Goal: Information Seeking & Learning: Compare options

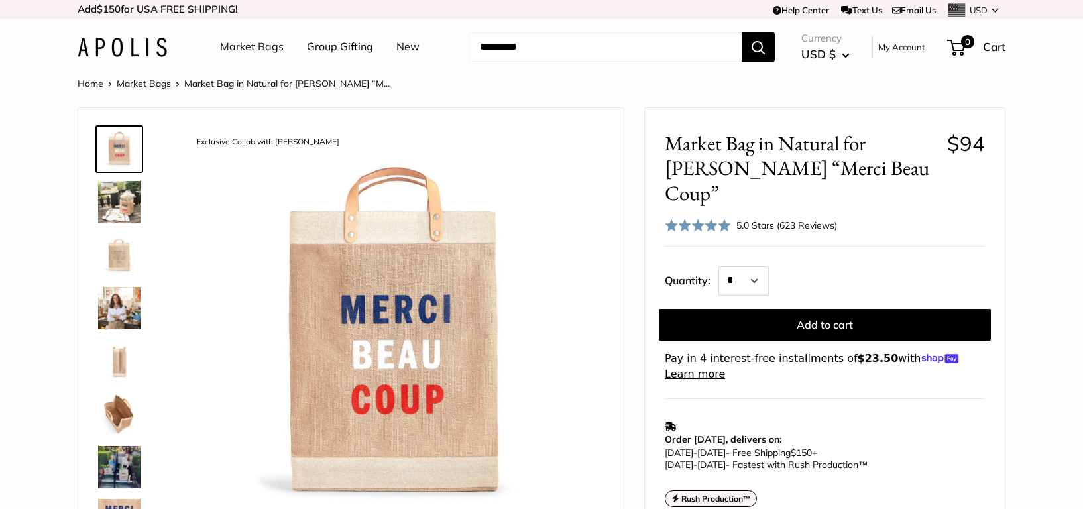
click at [121, 260] on img at bounding box center [119, 255] width 42 height 42
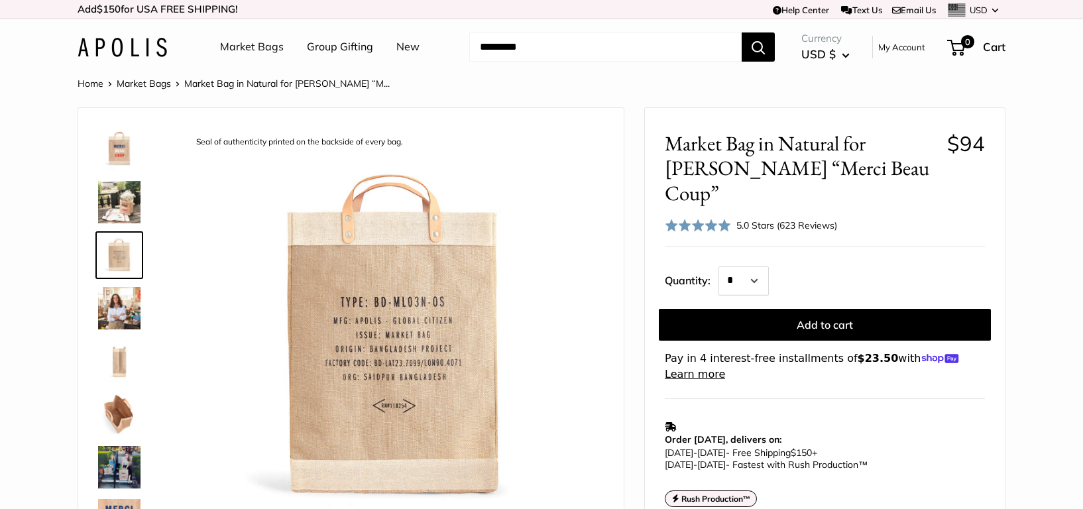
click at [121, 367] on img at bounding box center [119, 361] width 42 height 42
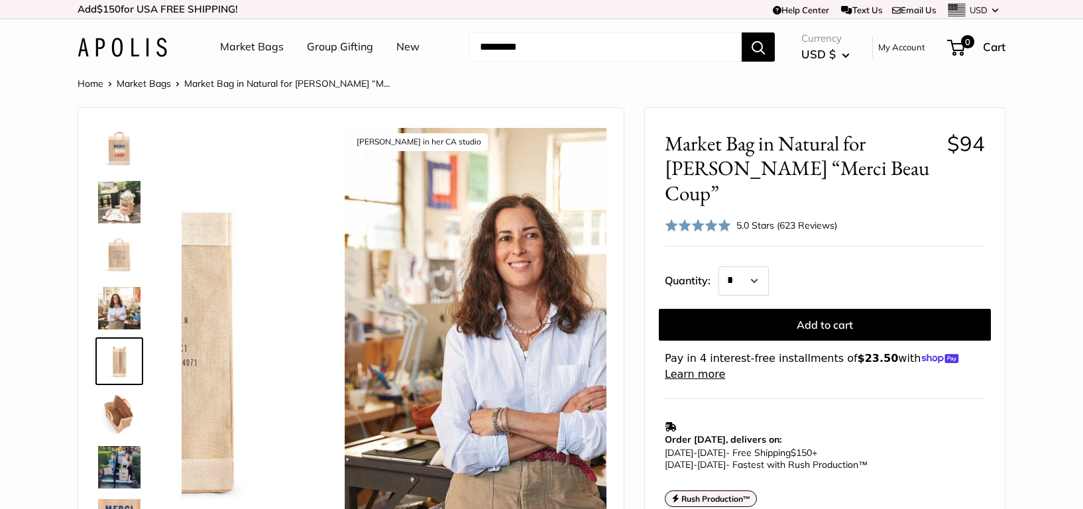
scroll to position [41, 0]
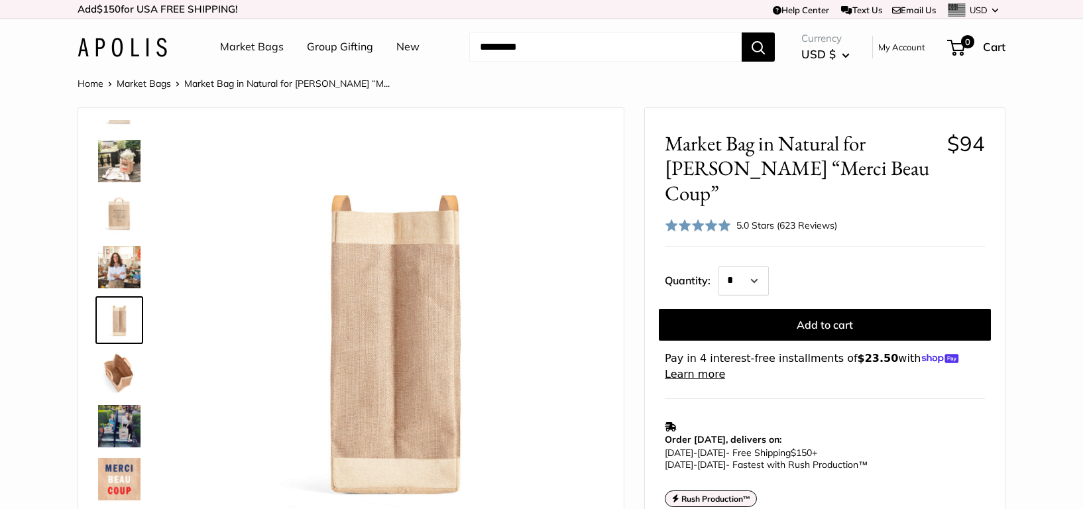
click at [249, 48] on link "Market Bags" at bounding box center [252, 47] width 64 height 20
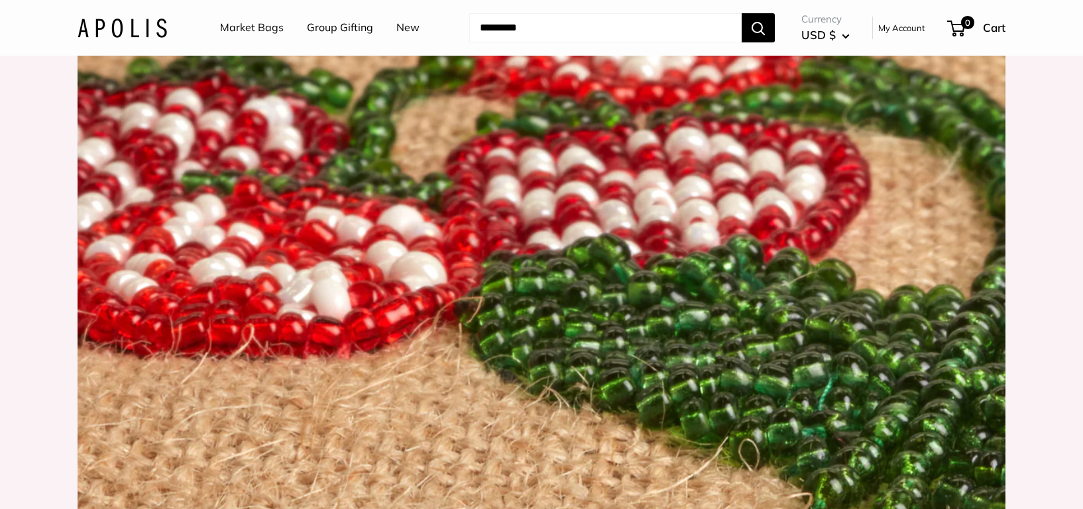
scroll to position [1595, 0]
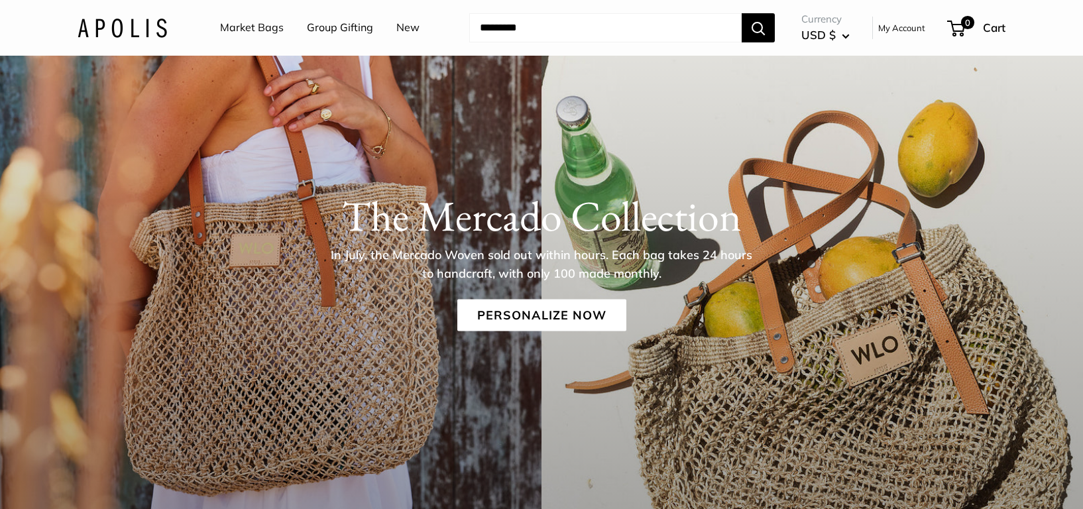
scroll to position [0, 0]
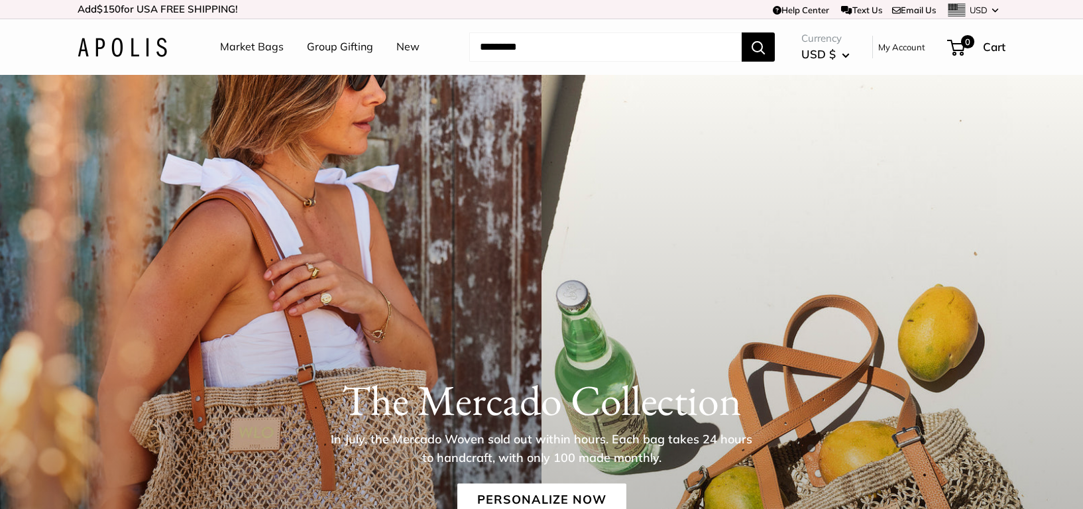
click at [250, 45] on link "Market Bags" at bounding box center [252, 47] width 64 height 20
click at [533, 46] on input "Search..." at bounding box center [605, 46] width 272 height 29
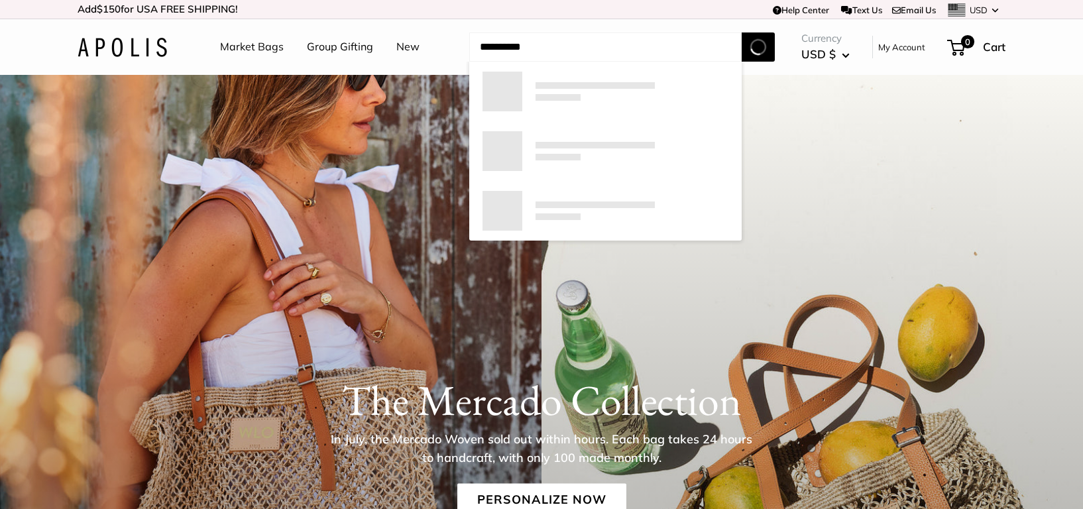
type input "**********"
click at [742, 32] on button "Search" at bounding box center [758, 46] width 33 height 29
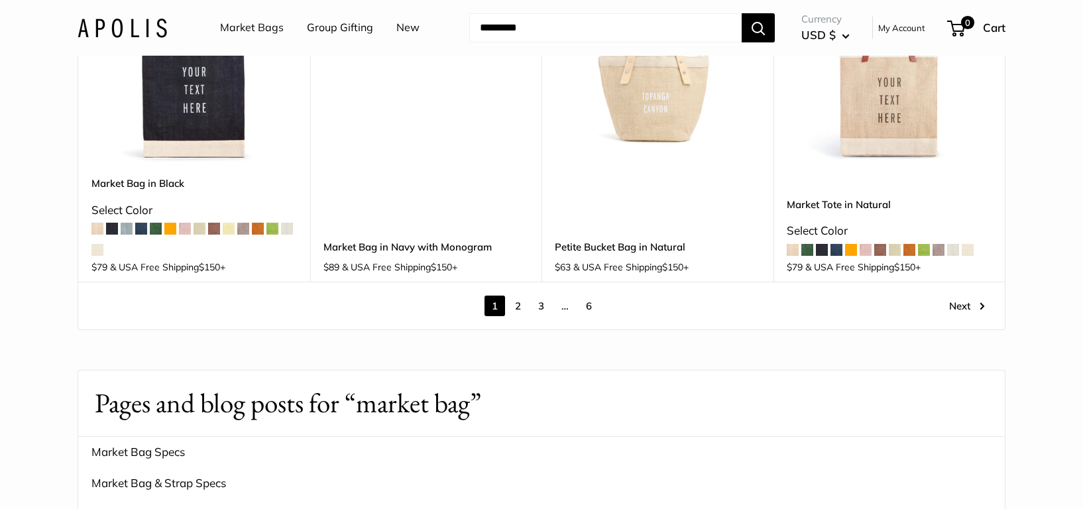
scroll to position [2050, 0]
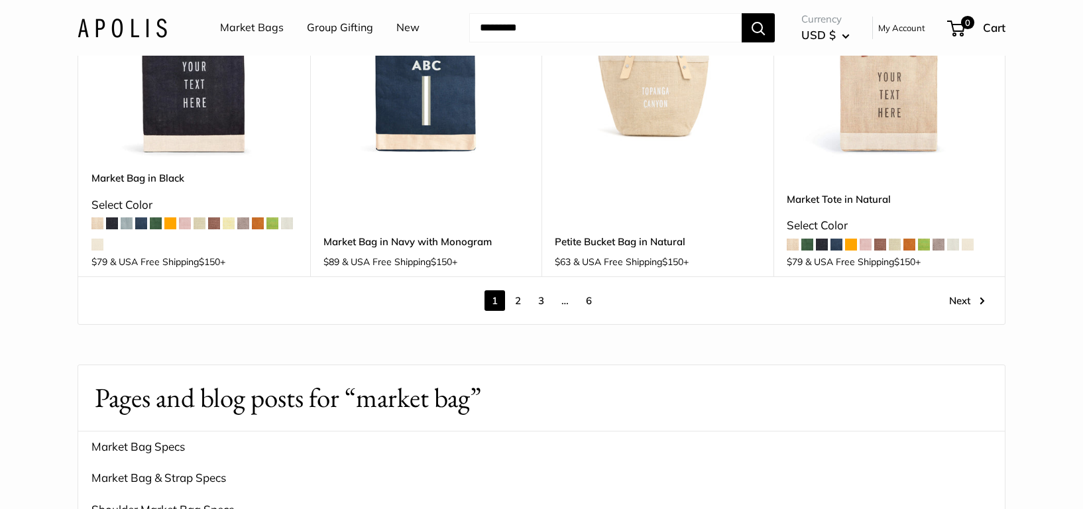
click at [518, 290] on link "2" at bounding box center [518, 300] width 21 height 21
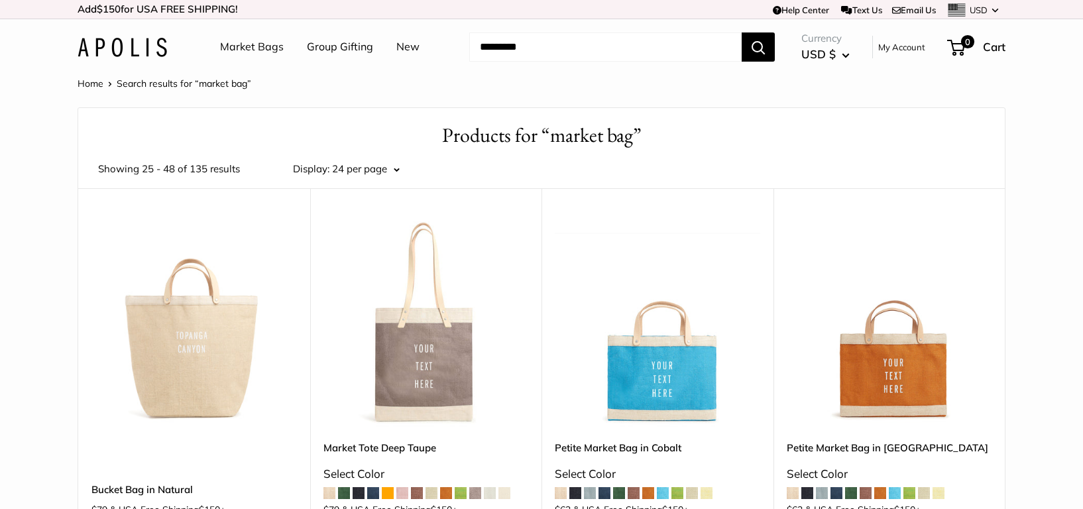
click at [579, 50] on input "Search..." at bounding box center [605, 46] width 272 height 29
type input "*********"
click at [742, 32] on button "Search" at bounding box center [758, 46] width 33 height 29
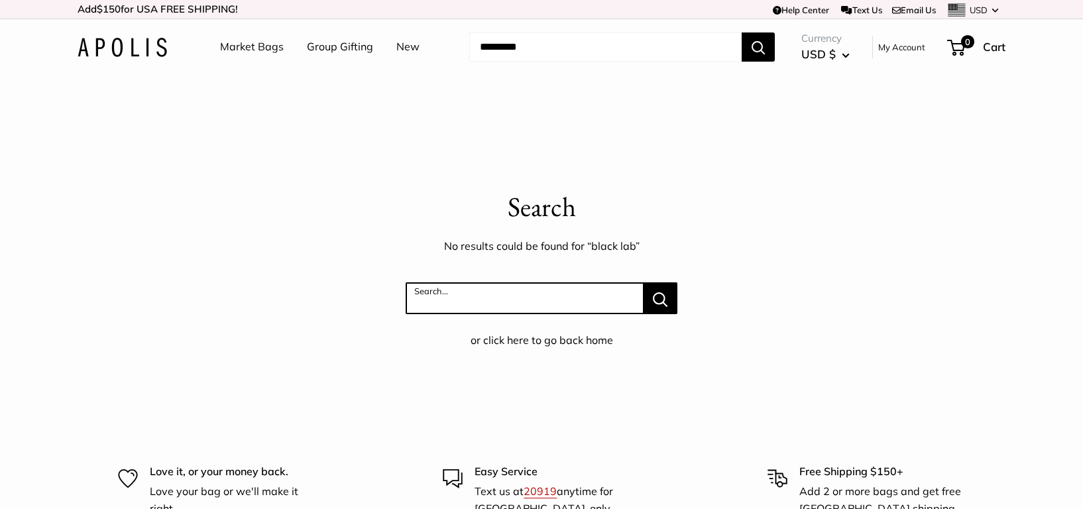
click at [540, 307] on input "Search..." at bounding box center [525, 298] width 238 height 32
type input "**********"
click at [644, 282] on button "Search..." at bounding box center [661, 298] width 34 height 32
click at [439, 301] on input "Search..." at bounding box center [525, 298] width 238 height 32
type input "**********"
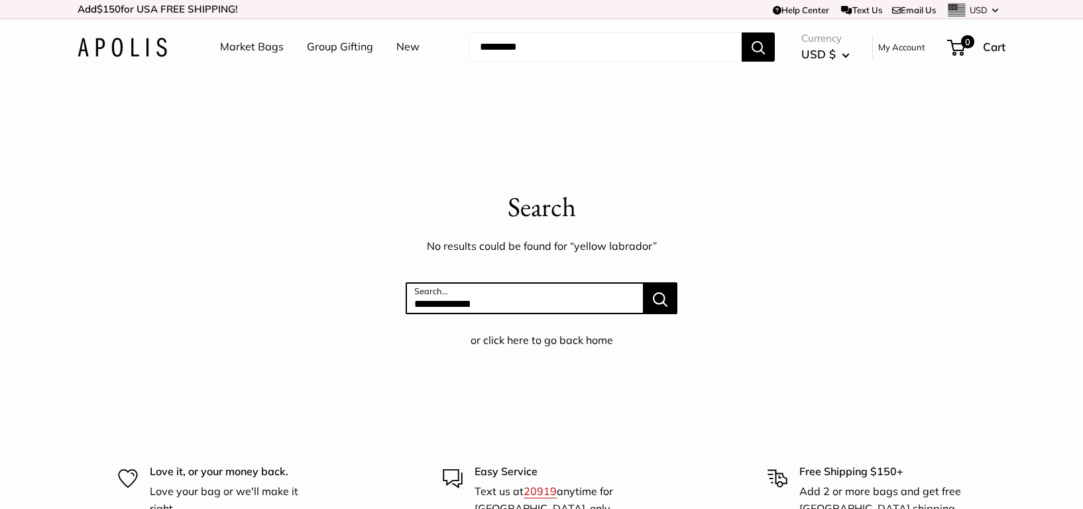
click at [644, 282] on button "Search..." at bounding box center [661, 298] width 34 height 32
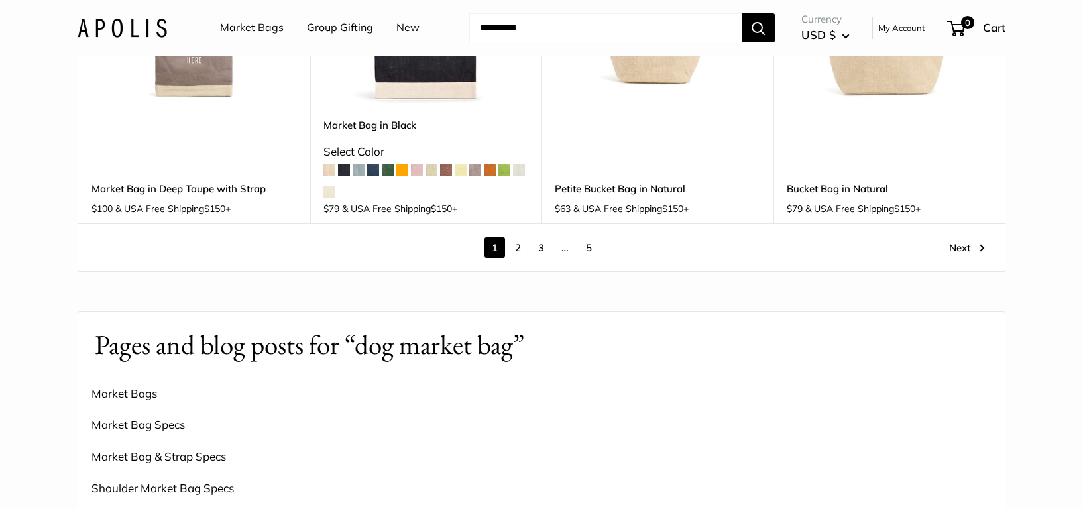
scroll to position [2105, 0]
click at [520, 236] on link "2" at bounding box center [518, 246] width 21 height 21
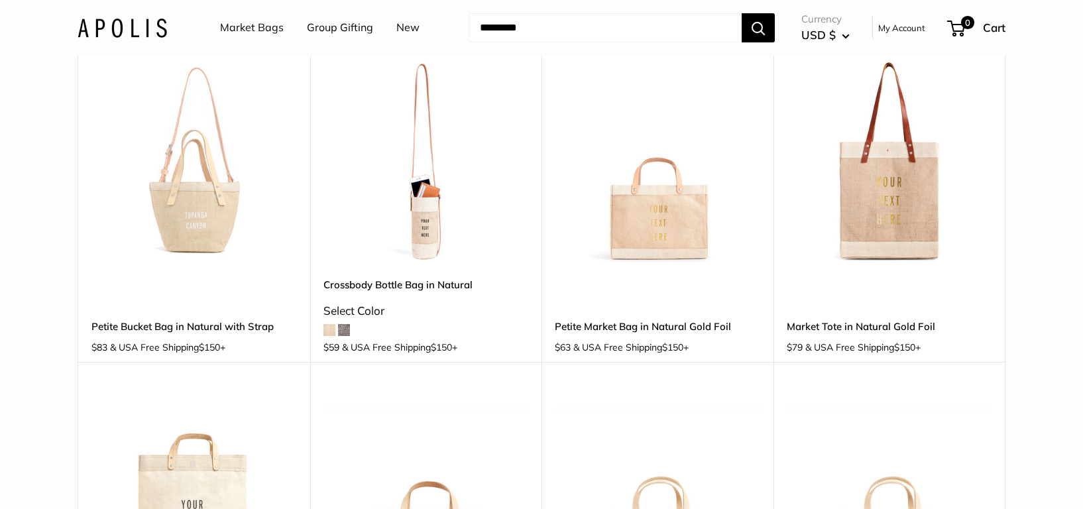
scroll to position [1546, 0]
click at [0, 0] on img at bounding box center [0, 0] width 0 height 0
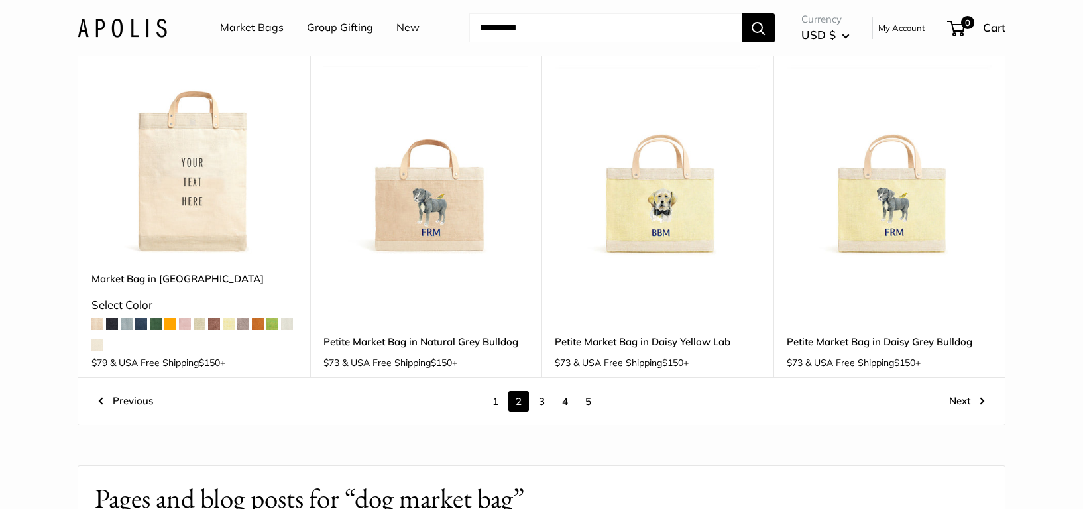
scroll to position [1897, 0]
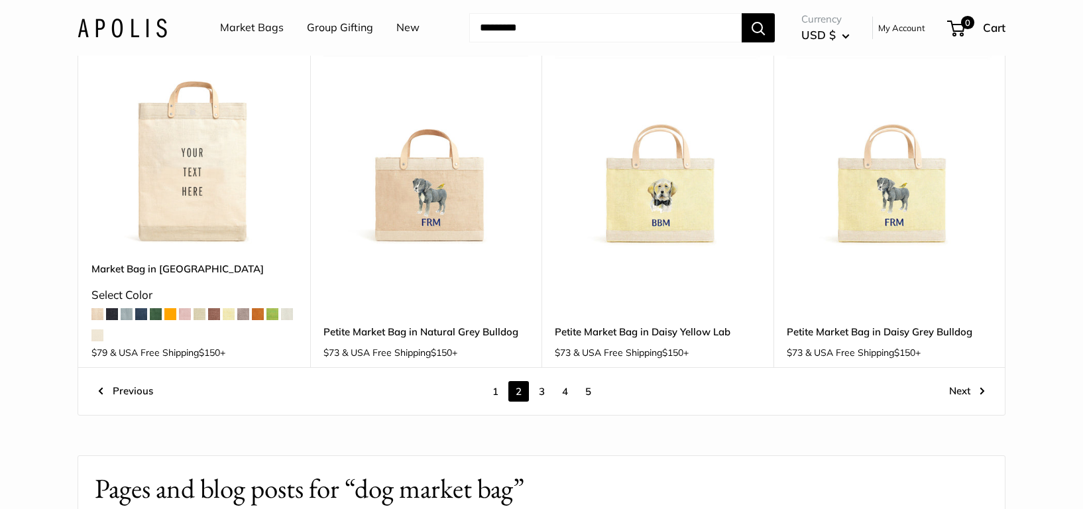
click at [0, 0] on img at bounding box center [0, 0] width 0 height 0
click at [543, 381] on link "3" at bounding box center [542, 391] width 21 height 21
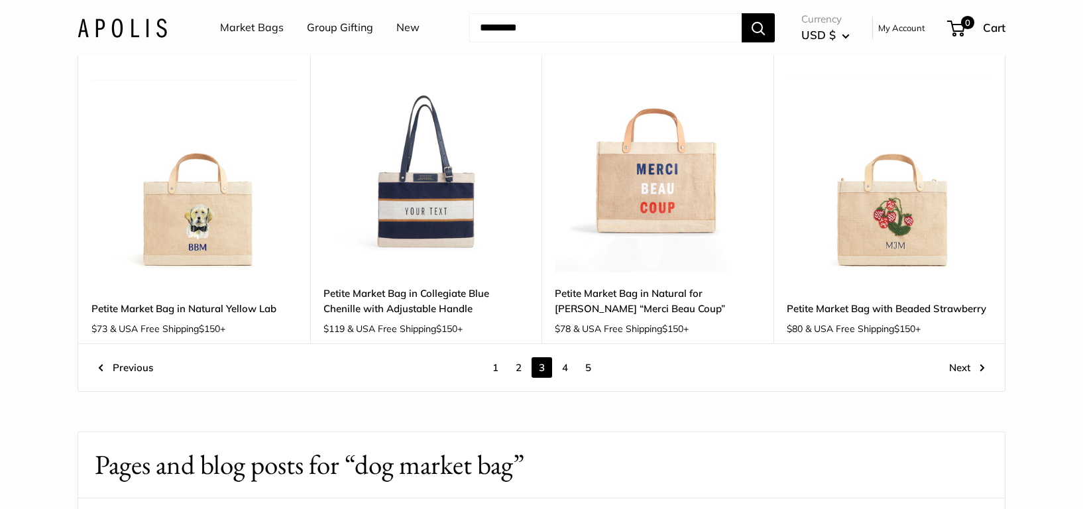
scroll to position [1799, 0]
click at [0, 0] on img at bounding box center [0, 0] width 0 height 0
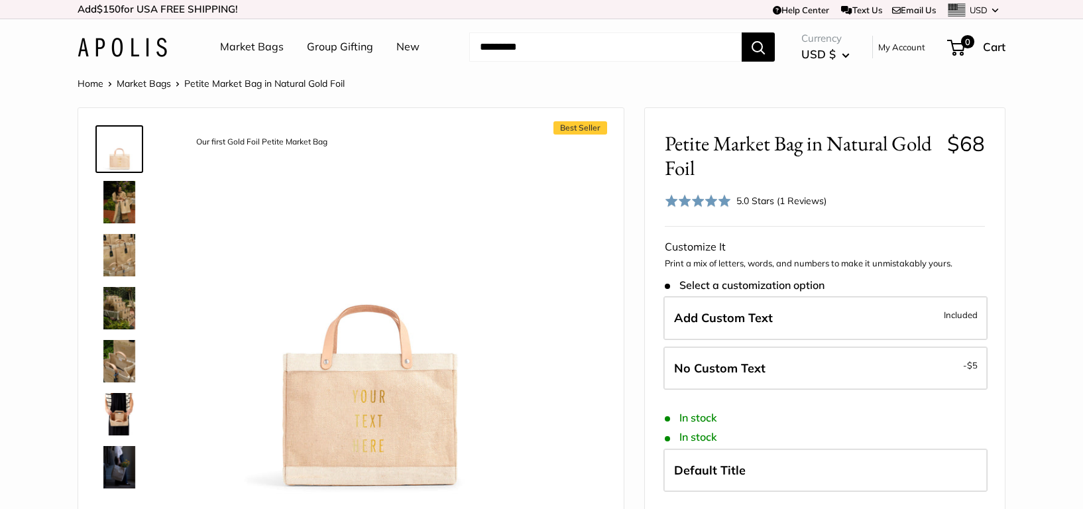
click at [125, 259] on img at bounding box center [119, 255] width 42 height 42
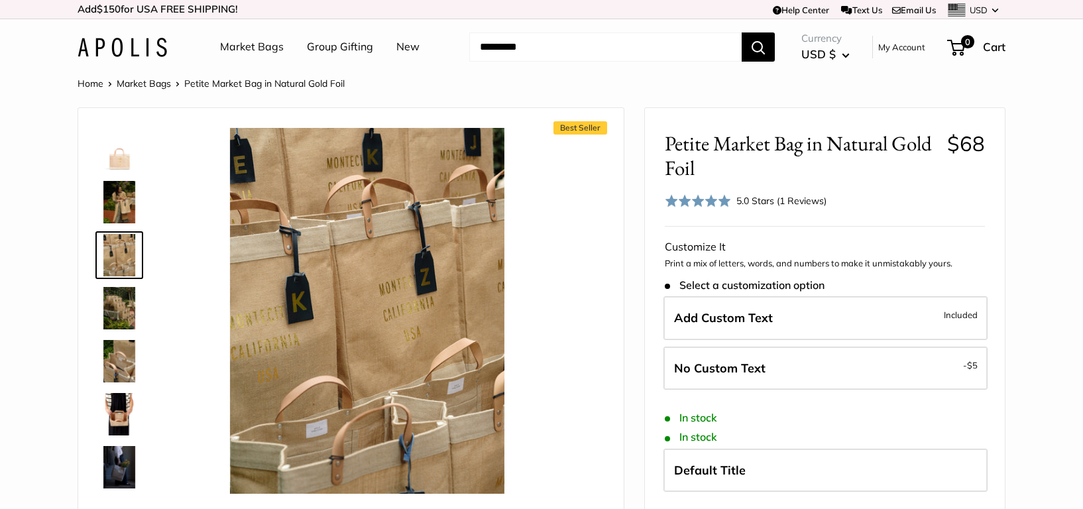
click at [125, 259] on img at bounding box center [119, 255] width 42 height 42
click at [127, 369] on img at bounding box center [119, 361] width 42 height 42
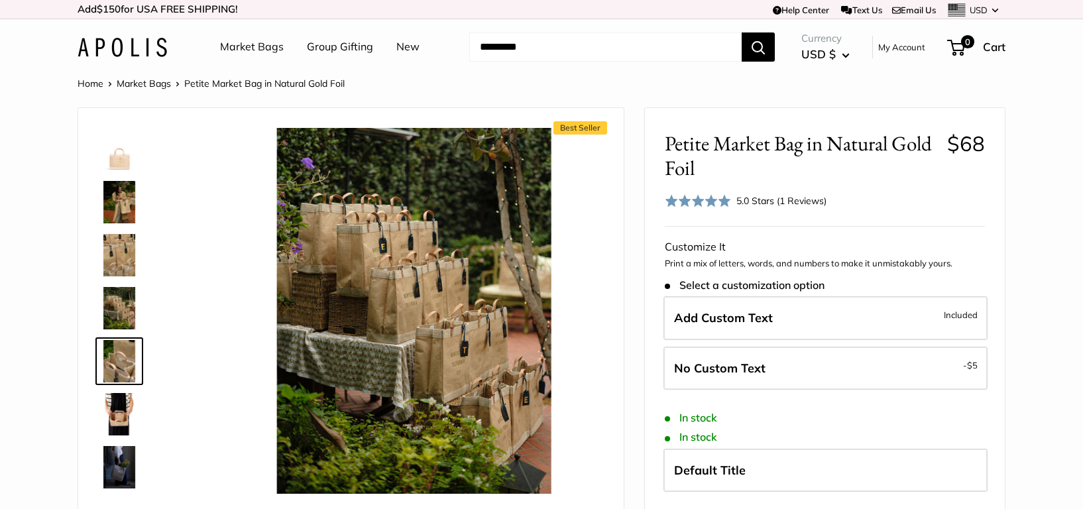
scroll to position [41, 0]
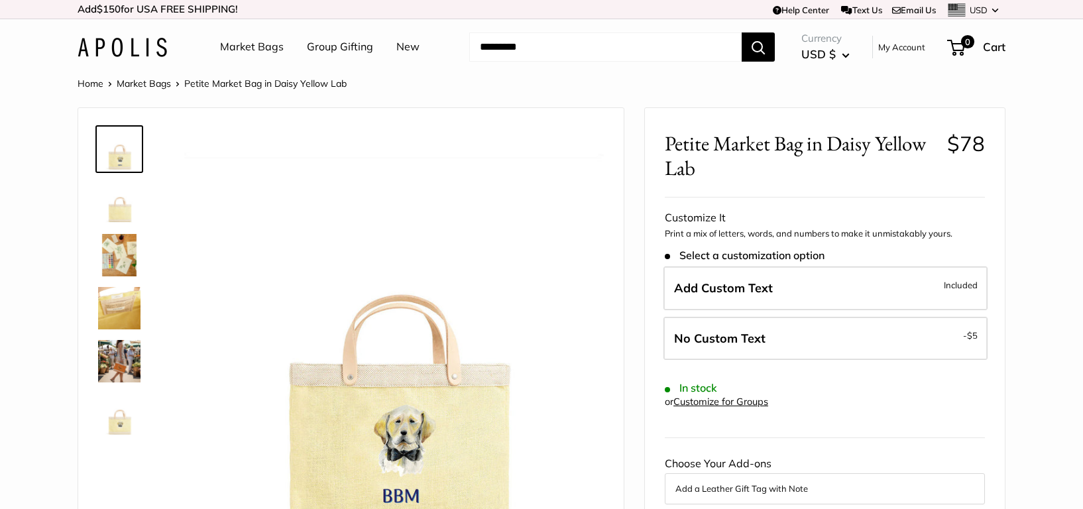
click at [117, 380] on img at bounding box center [119, 361] width 42 height 42
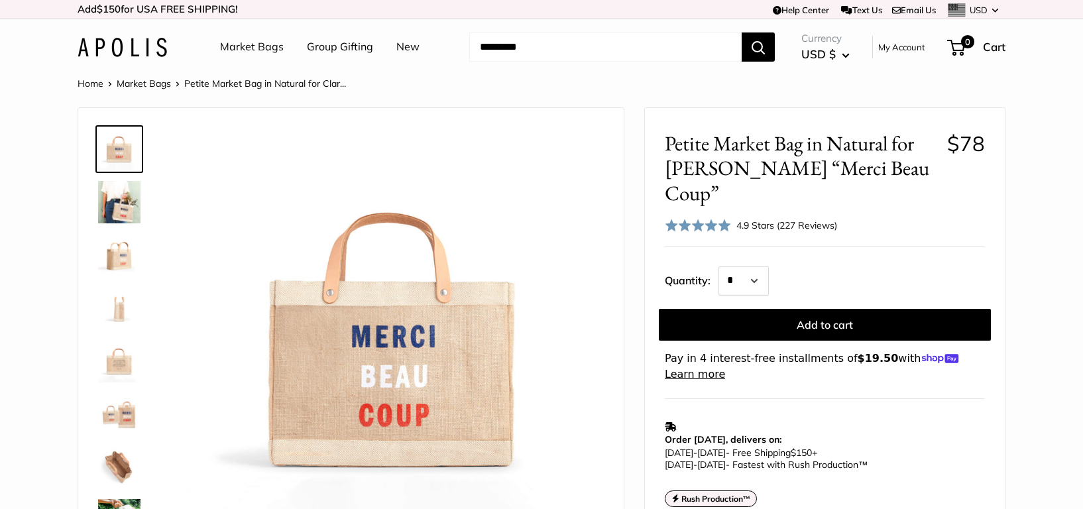
click at [121, 253] on img at bounding box center [119, 255] width 42 height 42
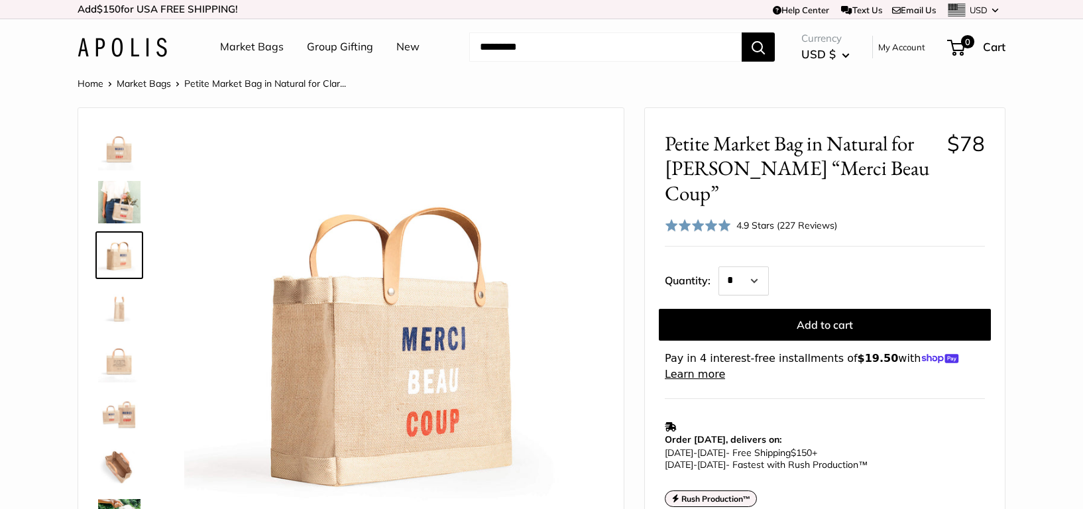
click at [122, 308] on img at bounding box center [119, 308] width 42 height 42
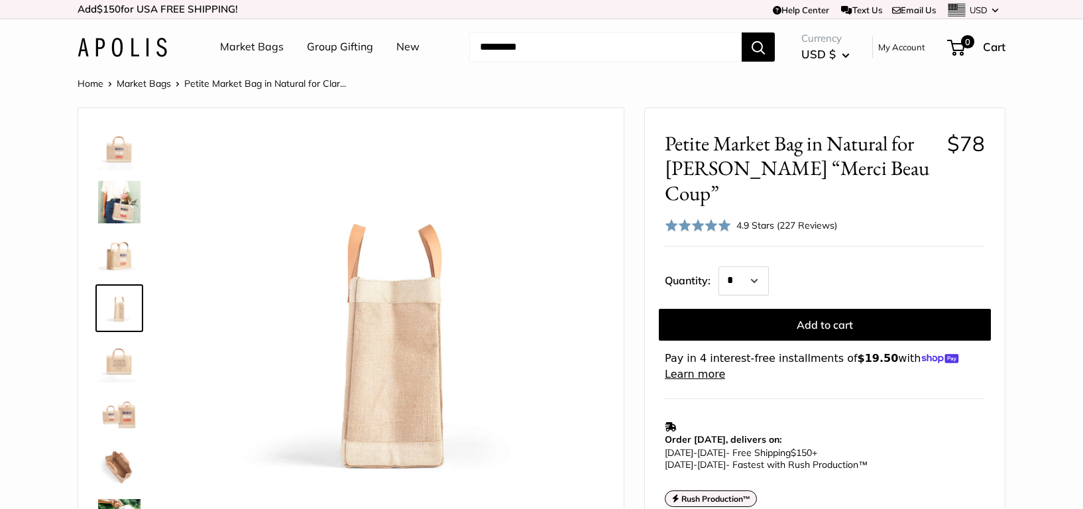
click at [122, 366] on img at bounding box center [119, 361] width 42 height 42
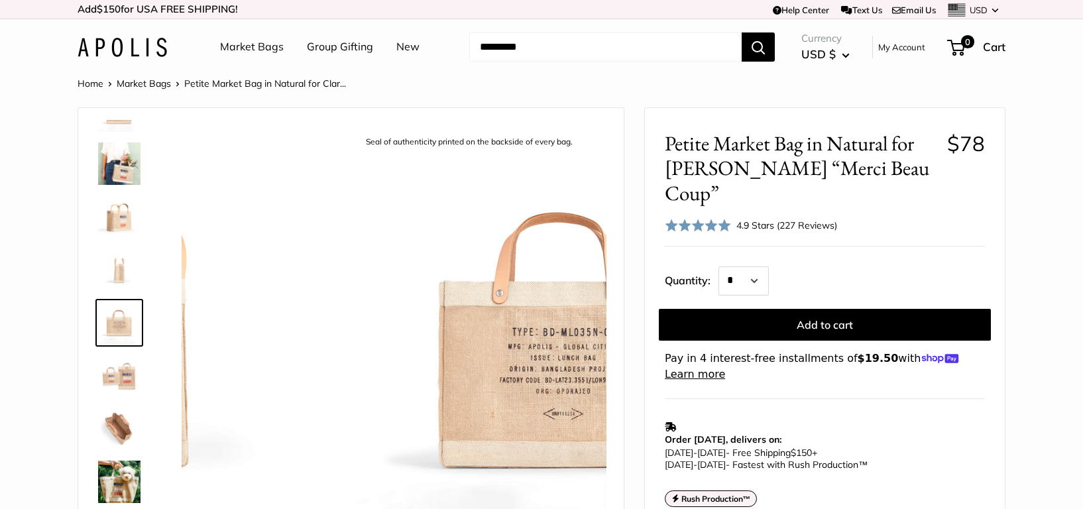
scroll to position [41, 0]
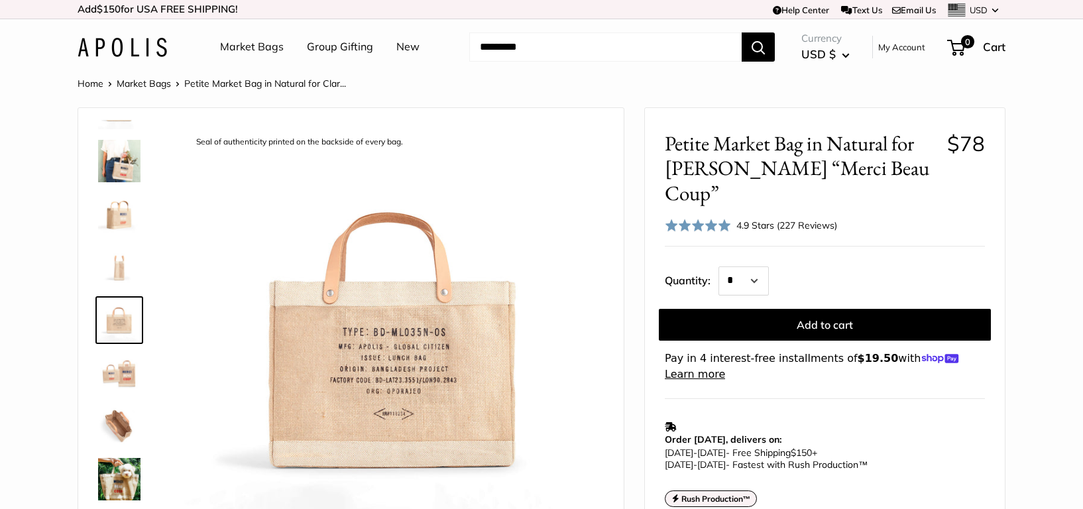
click at [129, 378] on img at bounding box center [119, 373] width 42 height 42
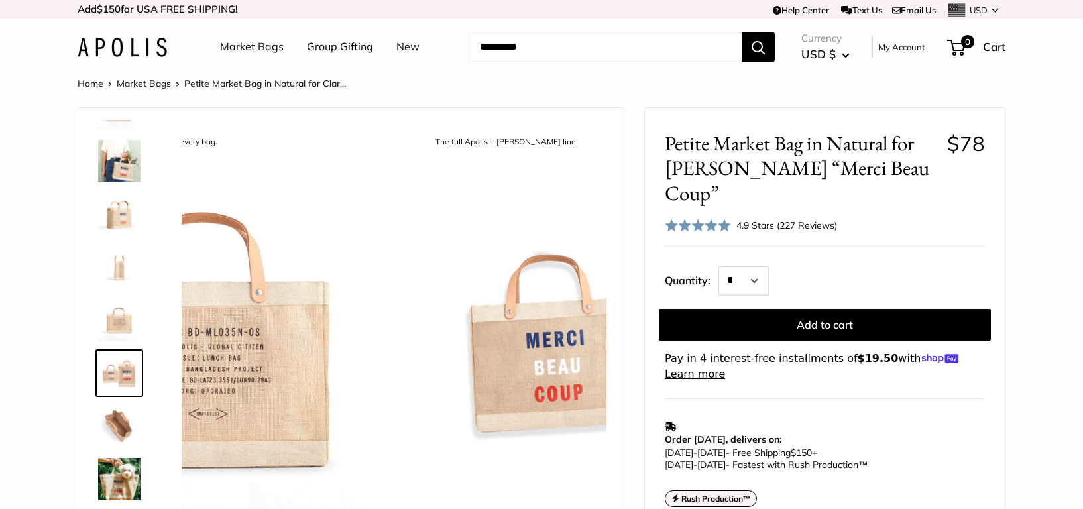
scroll to position [94, 0]
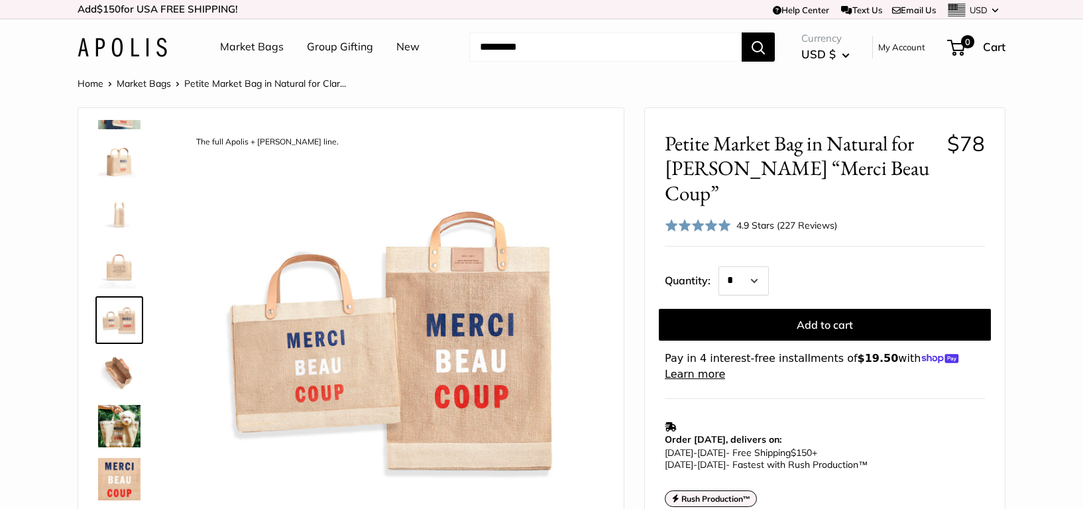
click at [129, 428] on img at bounding box center [119, 426] width 42 height 42
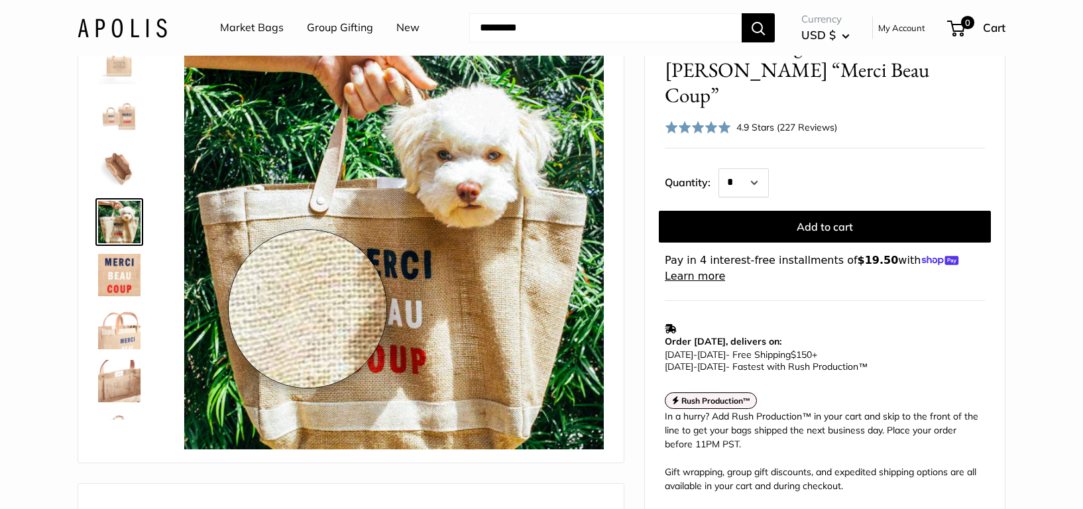
scroll to position [99, 0]
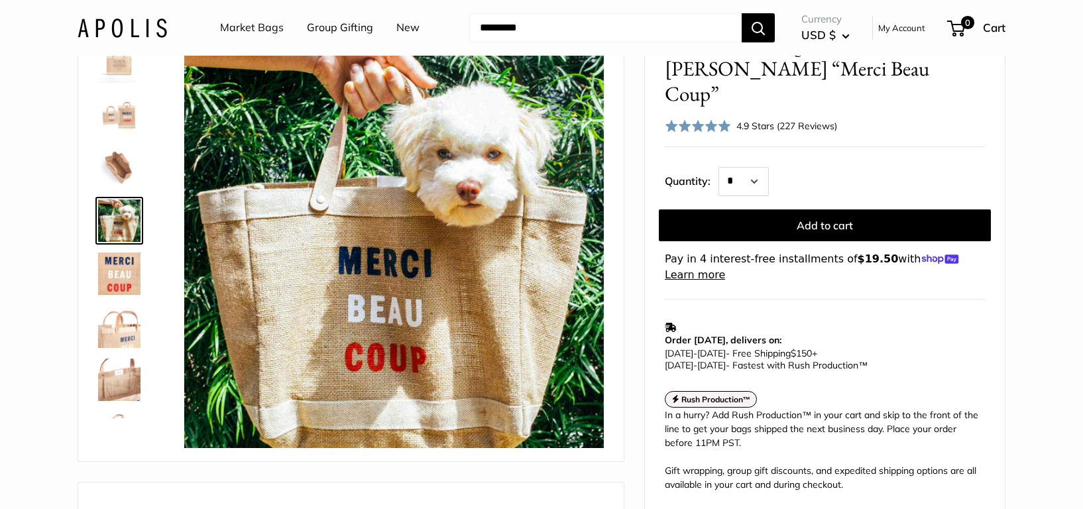
click at [125, 335] on img at bounding box center [119, 327] width 42 height 42
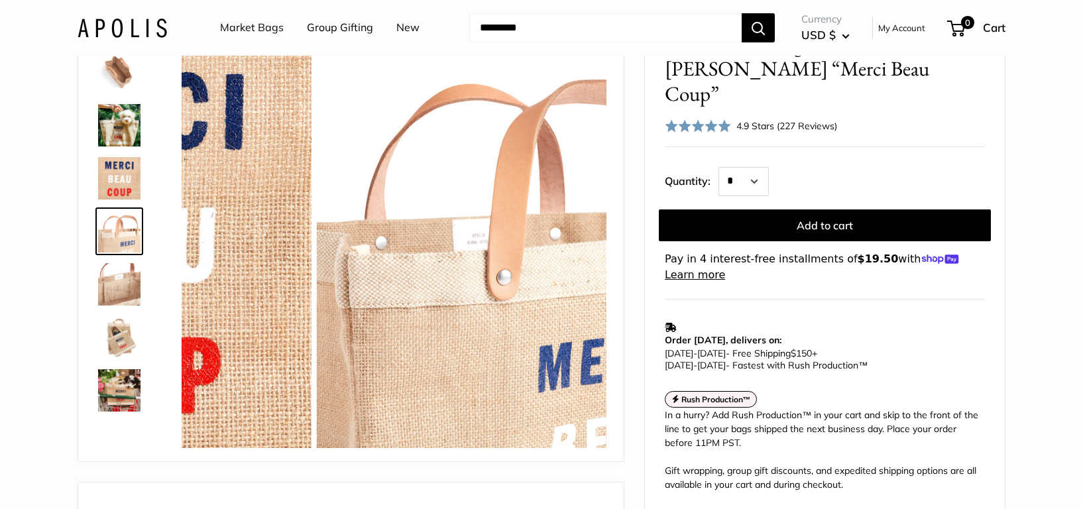
scroll to position [297, 0]
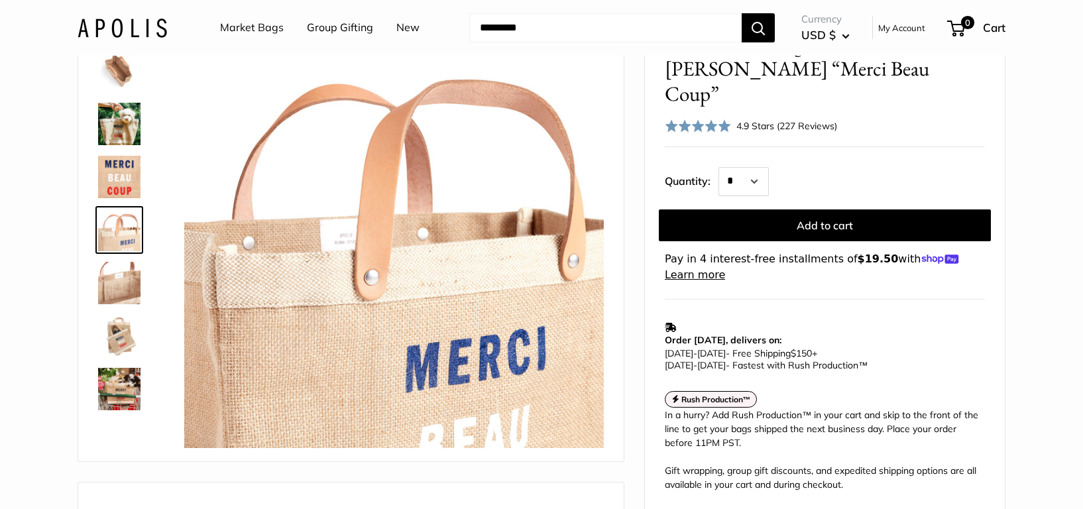
click at [132, 391] on img at bounding box center [119, 389] width 42 height 42
